Goal: Task Accomplishment & Management: Use online tool/utility

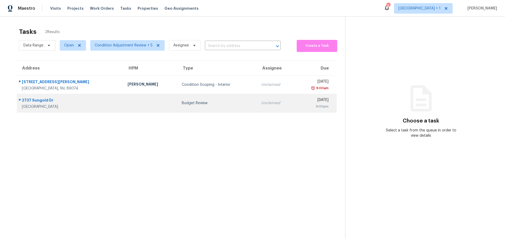
click at [123, 109] on td at bounding box center [150, 103] width 54 height 18
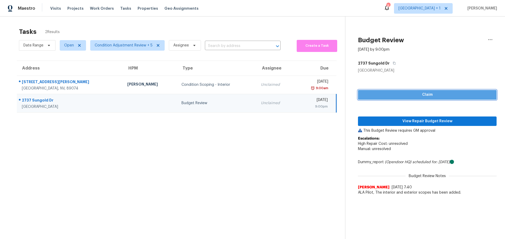
click at [439, 93] on span "Claim" at bounding box center [427, 95] width 130 height 7
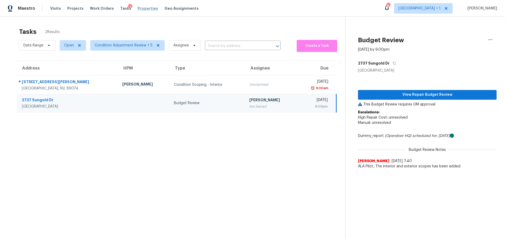
click at [137, 8] on span "Properties" at bounding box center [147, 8] width 21 height 5
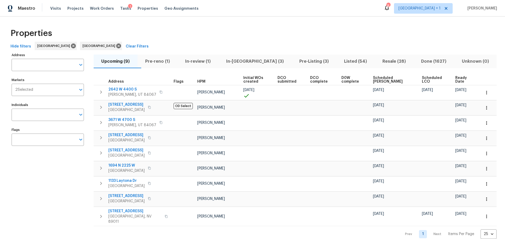
click at [208, 62] on span "In-review (1)" at bounding box center [198, 61] width 35 height 7
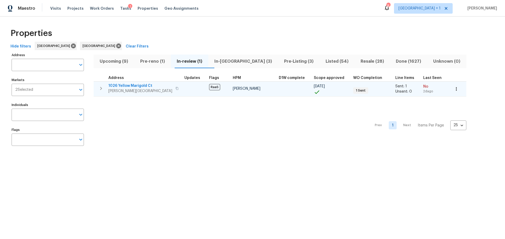
click at [156, 95] on tr "[STREET_ADDRESS][PERSON_NAME] RaaS [PERSON_NAME] [DATE] 1 Sent Sent: 1 Unsent: …" at bounding box center [280, 88] width 373 height 15
click at [142, 85] on span "1026 Yellow Marigold Ct" at bounding box center [140, 85] width 64 height 5
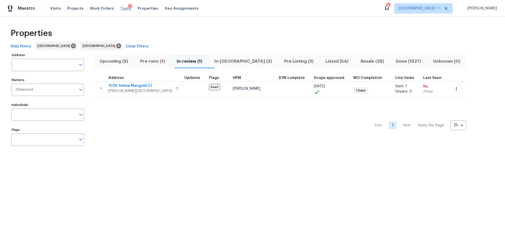
click at [120, 7] on span "Tasks" at bounding box center [125, 9] width 11 height 4
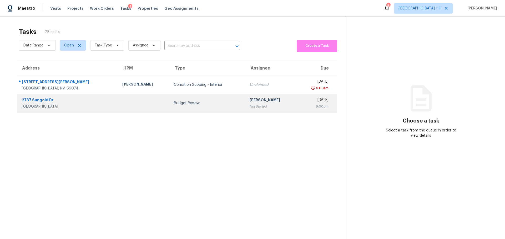
click at [118, 105] on td at bounding box center [144, 103] width 52 height 18
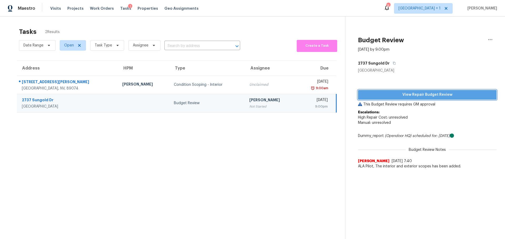
click at [421, 93] on span "View Repair Budget Review" at bounding box center [427, 95] width 130 height 7
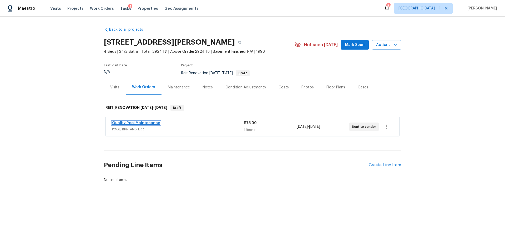
click at [131, 123] on link "Quality Pool Maintenance" at bounding box center [136, 123] width 48 height 4
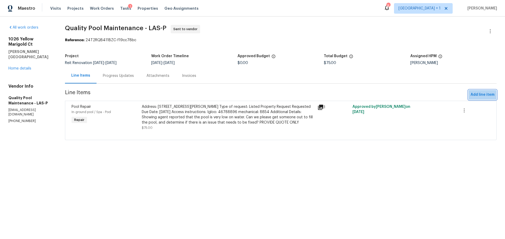
click at [476, 96] on span "Add line item" at bounding box center [482, 95] width 24 height 7
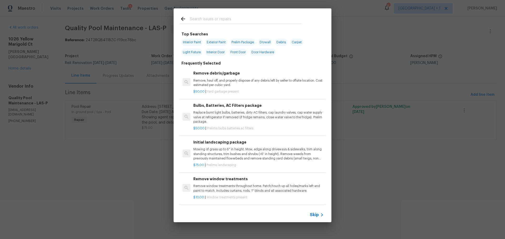
click at [216, 19] on input "text" at bounding box center [245, 20] width 111 height 8
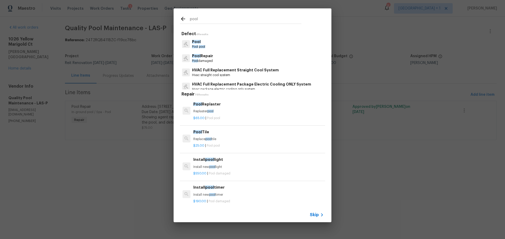
type input "pool"
click at [205, 58] on p "Pool Repair" at bounding box center [202, 56] width 21 height 6
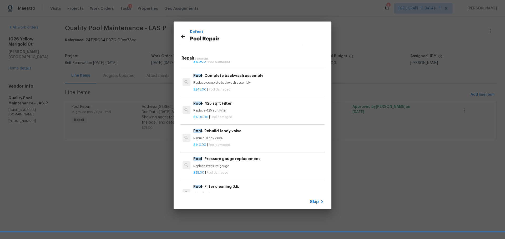
scroll to position [401, 0]
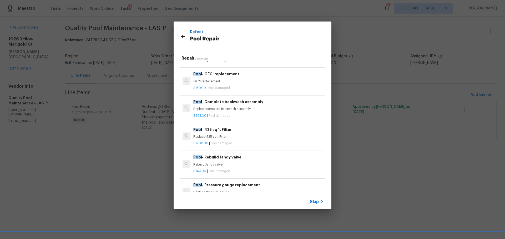
click at [231, 158] on h6 "Pool - Rebuild Jandy valve" at bounding box center [258, 158] width 130 height 6
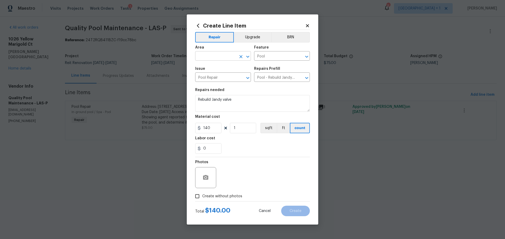
click at [236, 54] on input "text" at bounding box center [215, 57] width 41 height 8
click at [218, 69] on li "In-ground pool / Spa" at bounding box center [223, 68] width 56 height 9
type input "In-ground pool / Spa"
drag, startPoint x: 247, startPoint y: 102, endPoint x: 187, endPoint y: 105, distance: 60.6
click at [187, 105] on div "Create Line Item Repair Upgrade BRN Area In-ground pool / Spa ​ Feature Pool ​ …" at bounding box center [252, 119] width 131 height 211
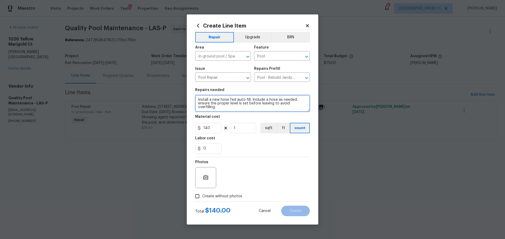
type textarea "Install a new hose fed auto-fill. Include a hose as needed. ensure the proper l…"
drag, startPoint x: 206, startPoint y: 129, endPoint x: 219, endPoint y: 129, distance: 12.9
click at [219, 129] on input "140" at bounding box center [208, 128] width 26 height 11
type input "175"
click at [198, 196] on input "Create without photos" at bounding box center [197, 197] width 10 height 10
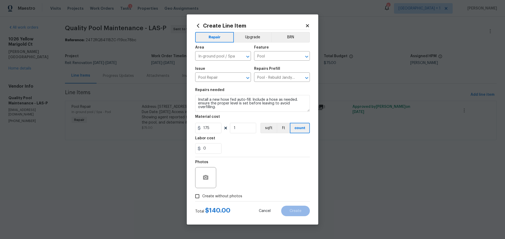
checkbox input "true"
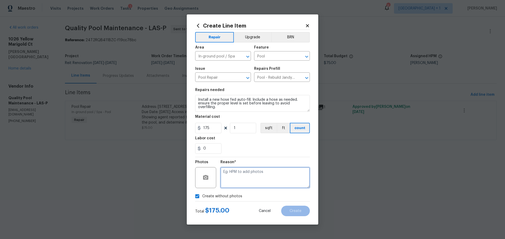
paste textarea "https://opendoor.slack.com/archives/C07MY6AKJKG/p1755087532179239"
type textarea "https://opendoor.slack.com/archives/C07MY6AKJKG/p1755087532179239"
click at [293, 211] on span "Create" at bounding box center [295, 212] width 12 height 4
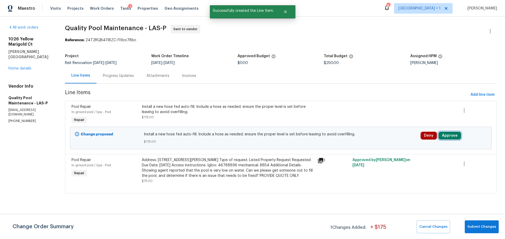
click at [443, 133] on button "Approve" at bounding box center [449, 136] width 23 height 8
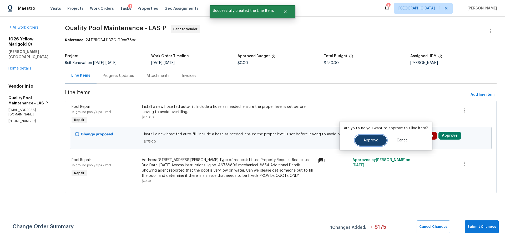
click at [373, 140] on span "Approve" at bounding box center [370, 141] width 15 height 4
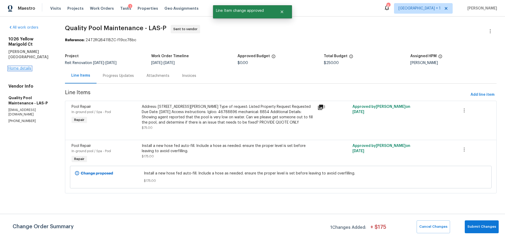
click at [17, 67] on link "Home details" at bounding box center [19, 69] width 23 height 4
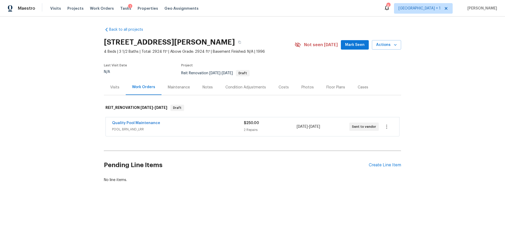
click at [153, 120] on div "Quality Pool Maintenance POOL, BRN_AND_LRR $250.00 2 Repairs 8/13/2025 - 8/14/2…" at bounding box center [252, 127] width 293 height 19
click at [151, 121] on link "Quality Pool Maintenance" at bounding box center [136, 123] width 48 height 4
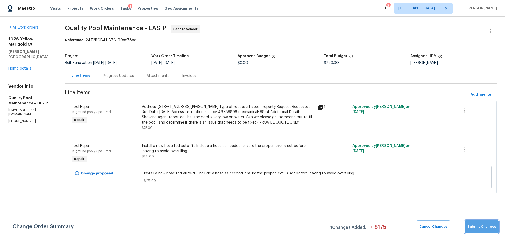
click at [487, 225] on span "Submit Changes" at bounding box center [481, 227] width 29 height 6
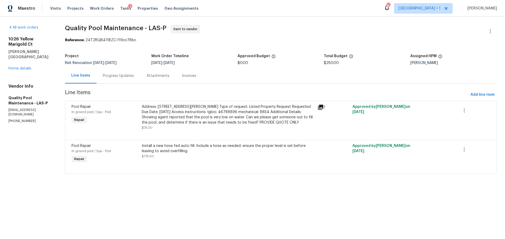
click at [124, 77] on div "Progress Updates" at bounding box center [118, 75] width 31 height 5
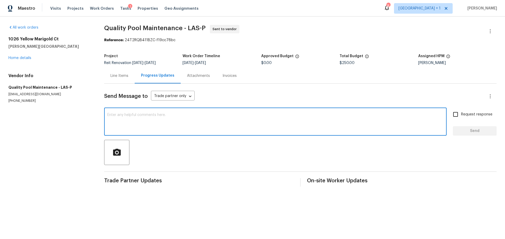
click at [166, 117] on textarea at bounding box center [275, 122] width 336 height 18
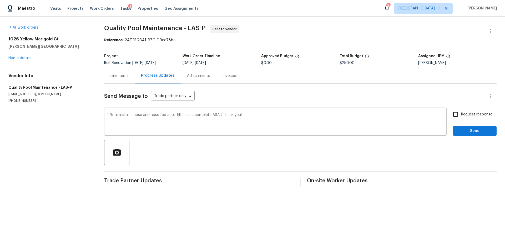
click at [106, 114] on div "175 to install a hose and hose fed auto-fill. Please complete ASAP. Thank you! …" at bounding box center [275, 122] width 342 height 27
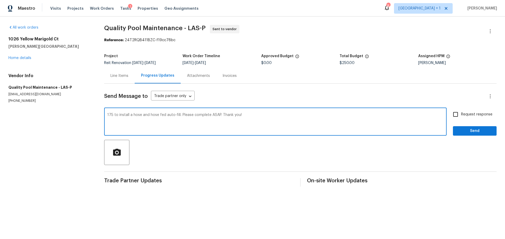
click at [178, 115] on textarea "175 to install a hose and hose fed auto-fill. Please complete ASAP. Thank you!" at bounding box center [275, 122] width 336 height 18
type textarea "175 to install a hose and hose fed auto-fill APPROVED. Please complete ASAP. Th…"
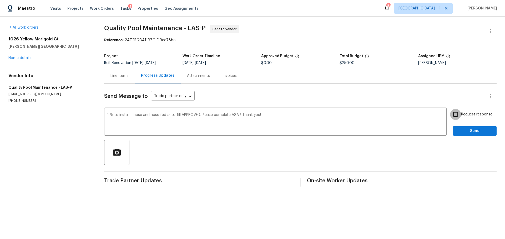
click at [453, 116] on input "Request response" at bounding box center [455, 114] width 11 height 11
checkbox input "true"
click at [477, 129] on span "Send" at bounding box center [474, 131] width 35 height 7
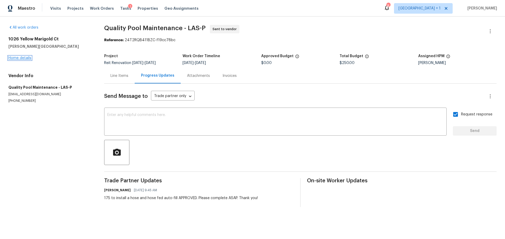
click at [24, 59] on link "Home details" at bounding box center [19, 58] width 23 height 4
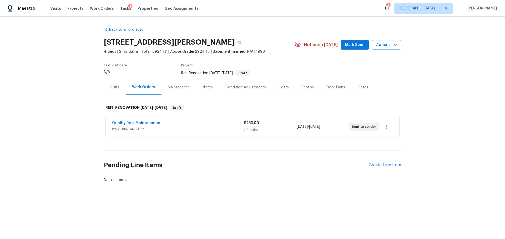
click at [206, 88] on div "Notes" at bounding box center [207, 87] width 10 height 5
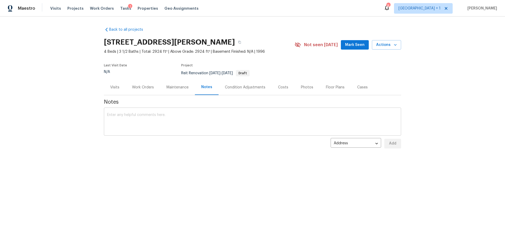
click at [165, 111] on div "x ​" at bounding box center [252, 122] width 297 height 27
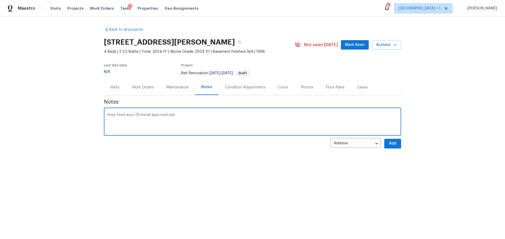
paste textarea "https://opendoor.slack.com/archives/C07MY6AKJKG/p1755087532179239"
type textarea "Hose feed auto-fill install approved per https://opendoor.slack.com/archives/C0…"
click at [393, 143] on span "Add" at bounding box center [392, 144] width 8 height 7
